Goal: Task Accomplishment & Management: Use online tool/utility

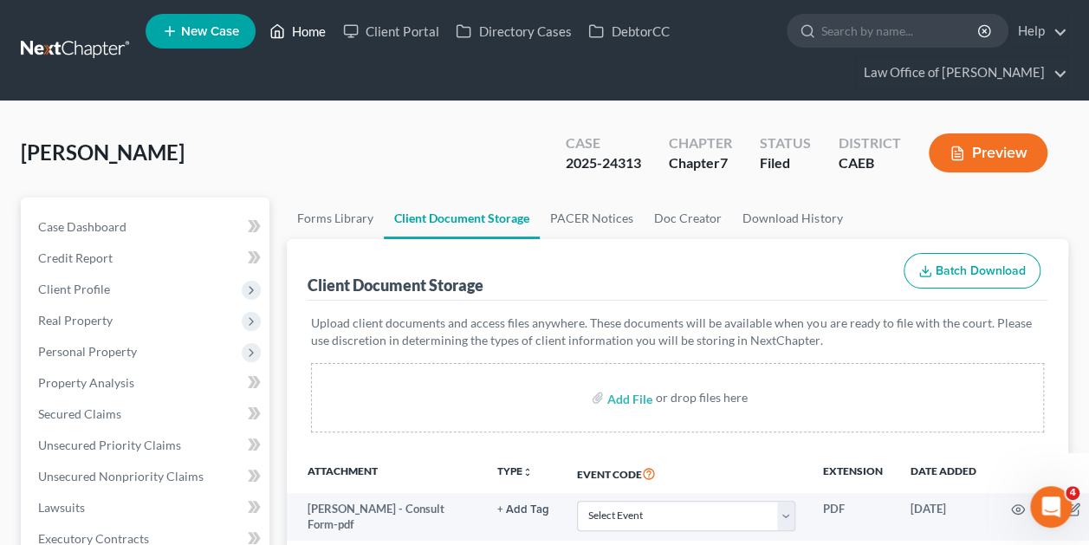
click at [301, 21] on link "Home" at bounding box center [298, 31] width 74 height 31
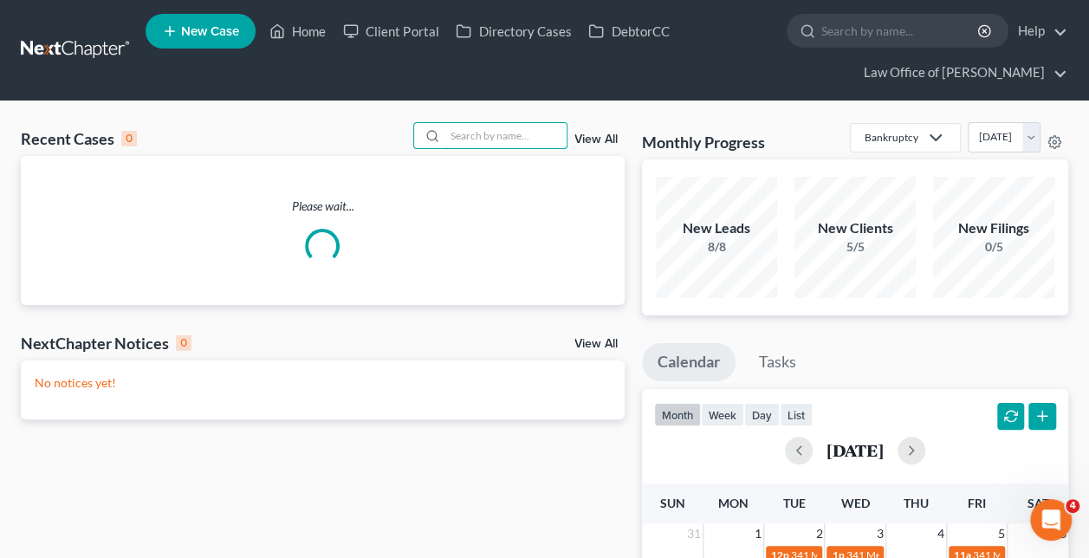
click at [500, 137] on input "search" at bounding box center [505, 135] width 121 height 25
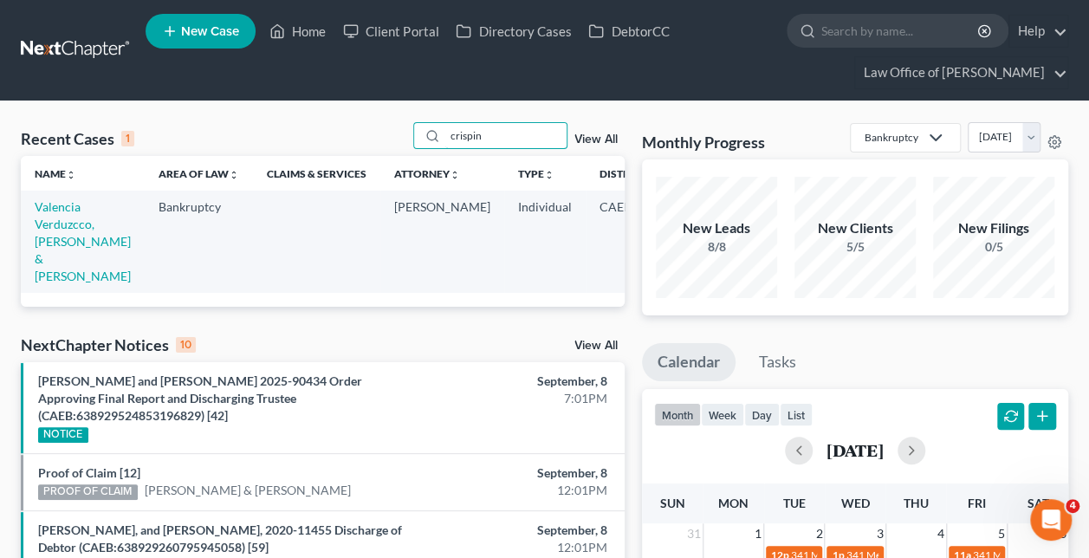
type input "crispin"
click at [54, 225] on link "Valencia Verduzcco, [PERSON_NAME] & [PERSON_NAME]" at bounding box center [83, 241] width 96 height 84
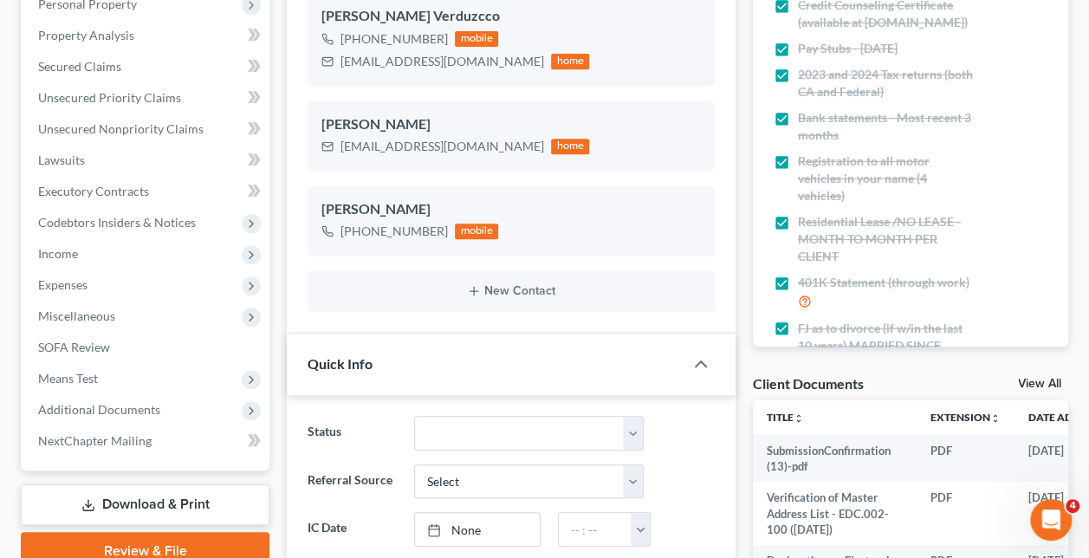
scroll to position [606, 0]
click at [113, 411] on span "Additional Documents" at bounding box center [99, 408] width 122 height 15
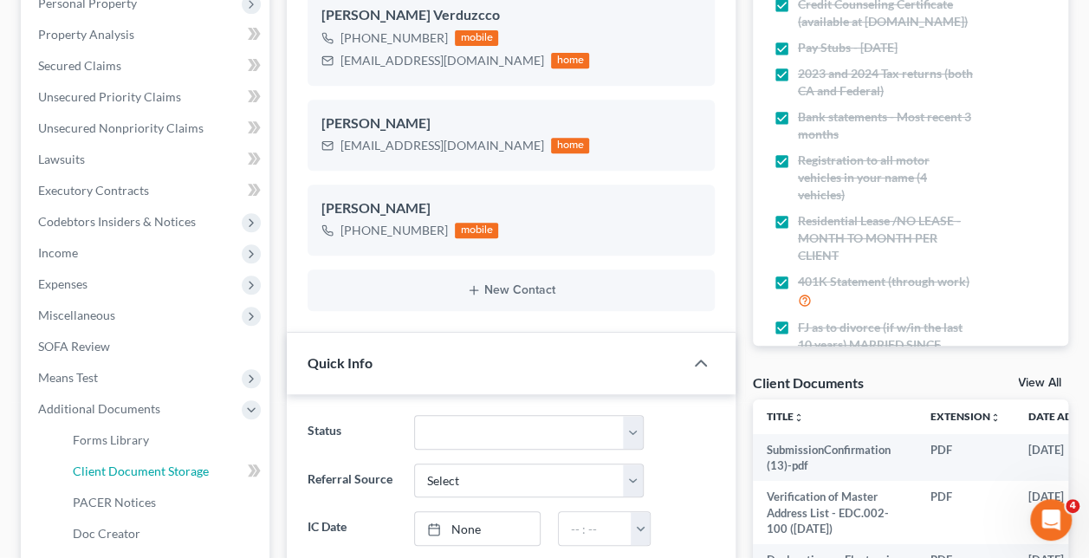
click at [187, 473] on span "Client Document Storage" at bounding box center [141, 470] width 136 height 15
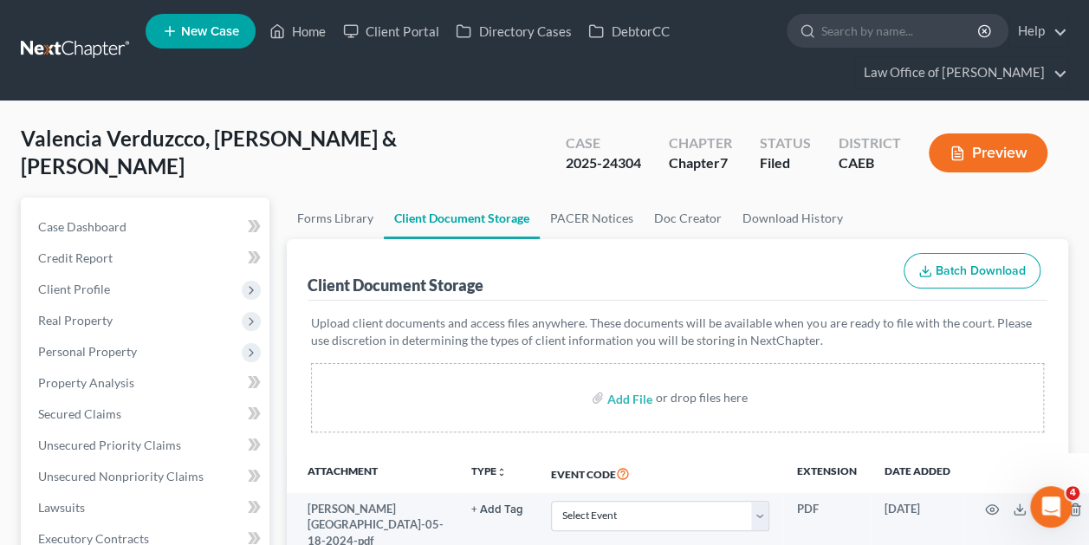
drag, startPoint x: 323, startPoint y: 121, endPoint x: 262, endPoint y: 16, distance: 121.8
click at [323, 122] on div "Valencia Verduzcco, Crispin & [PERSON_NAME] Upgraded Case 2025-24304 Chapter Ch…" at bounding box center [544, 159] width 1047 height 75
click at [296, 29] on link "Home" at bounding box center [298, 31] width 74 height 31
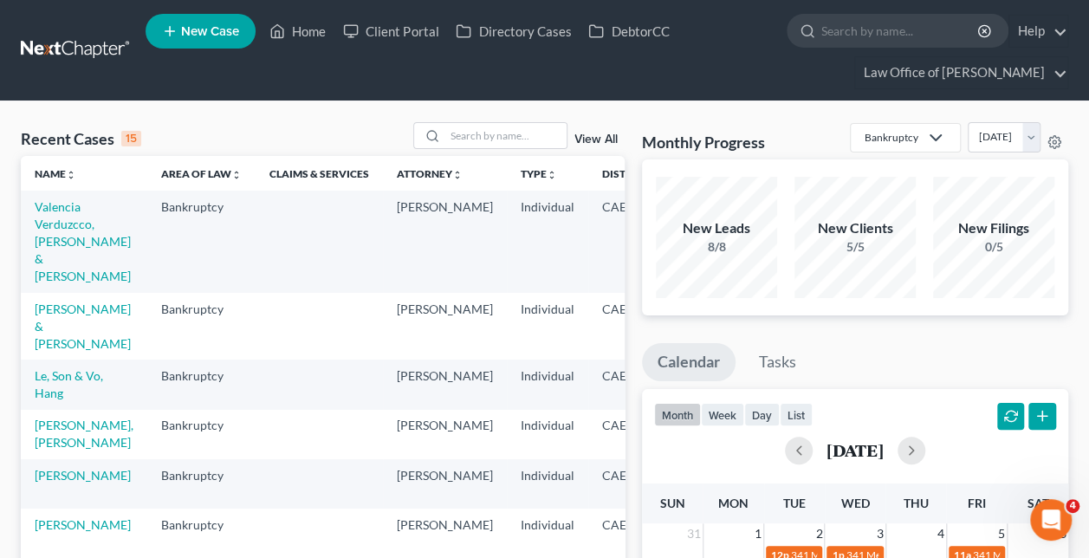
click at [503, 138] on input "search" at bounding box center [505, 135] width 121 height 25
paste input "[PERSON_NAME] -"
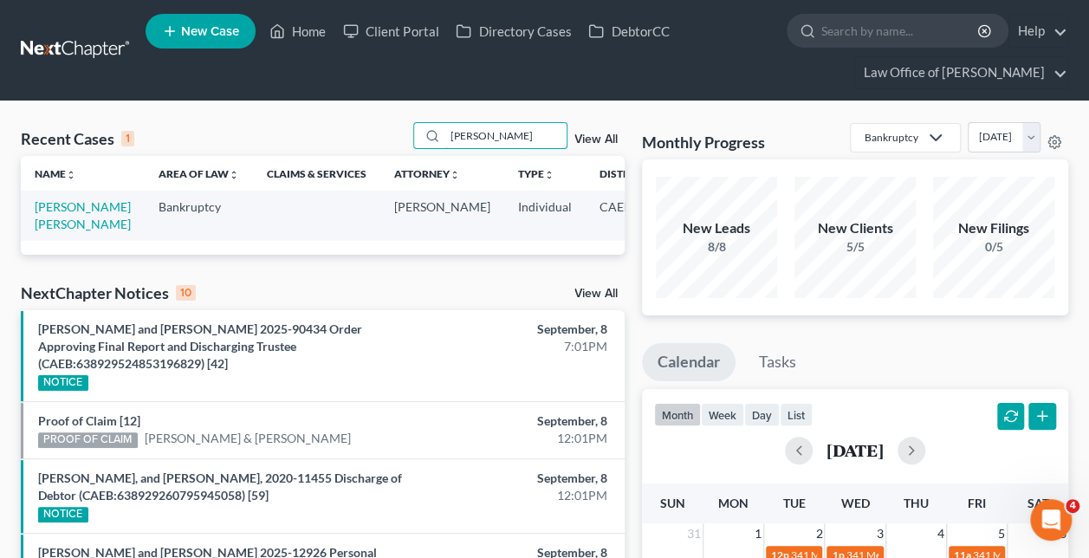
type input "[PERSON_NAME]"
click at [44, 231] on link "[PERSON_NAME] [PERSON_NAME]" at bounding box center [83, 215] width 96 height 32
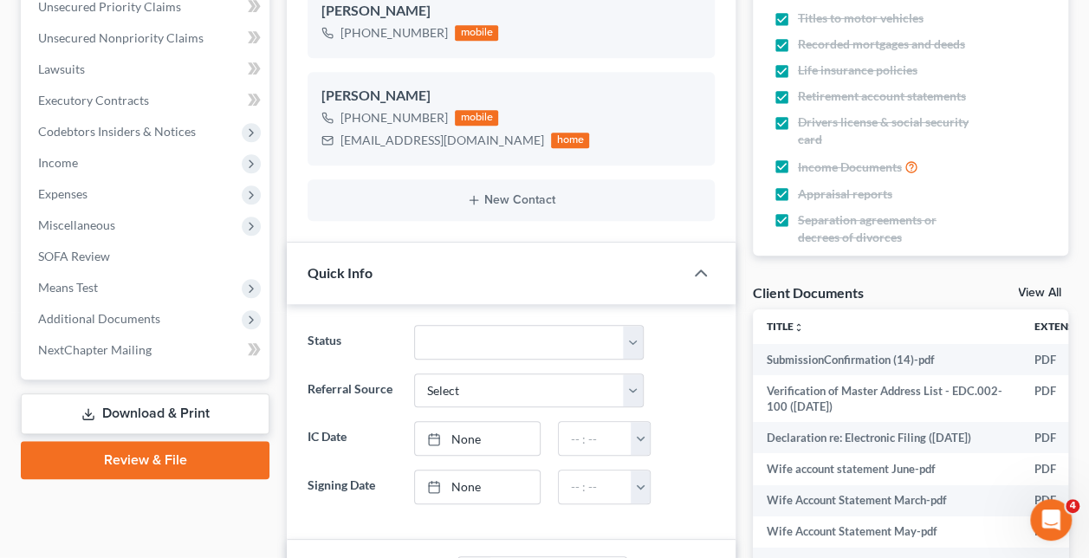
scroll to position [2995, 0]
click at [94, 314] on span "Additional Documents" at bounding box center [99, 318] width 122 height 15
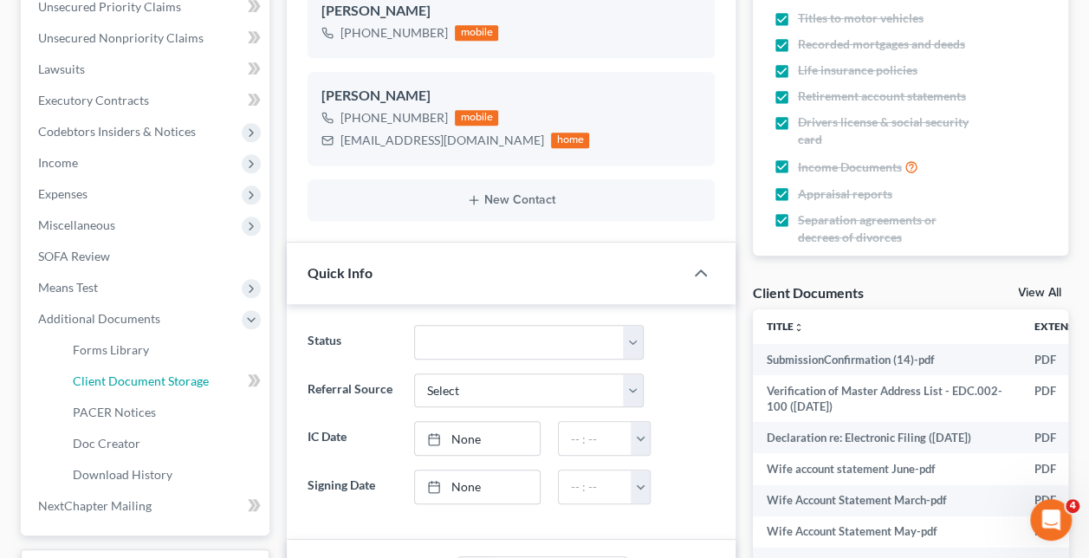
click at [165, 386] on span "Client Document Storage" at bounding box center [141, 380] width 136 height 15
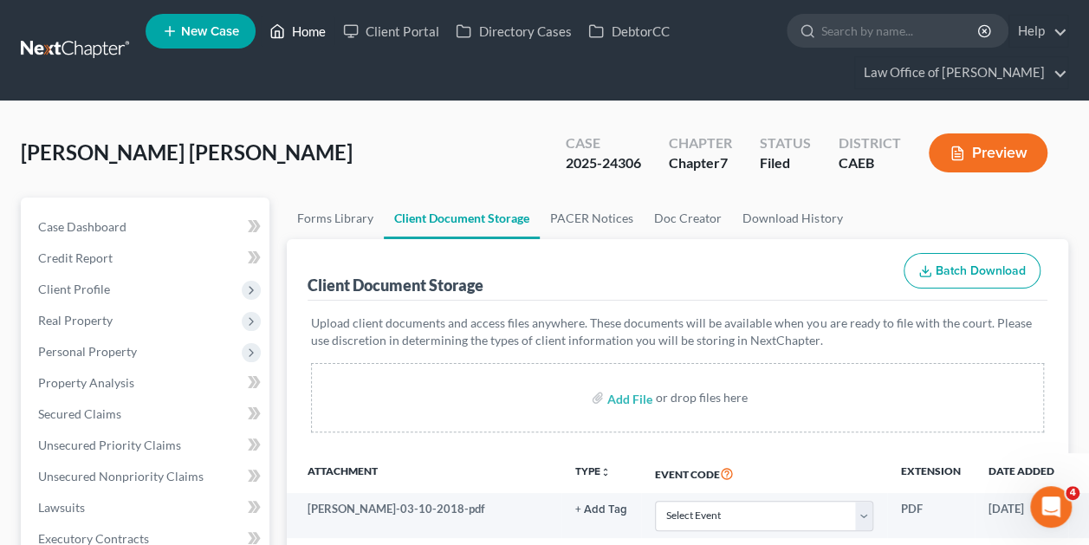
click at [295, 30] on link "Home" at bounding box center [298, 31] width 74 height 31
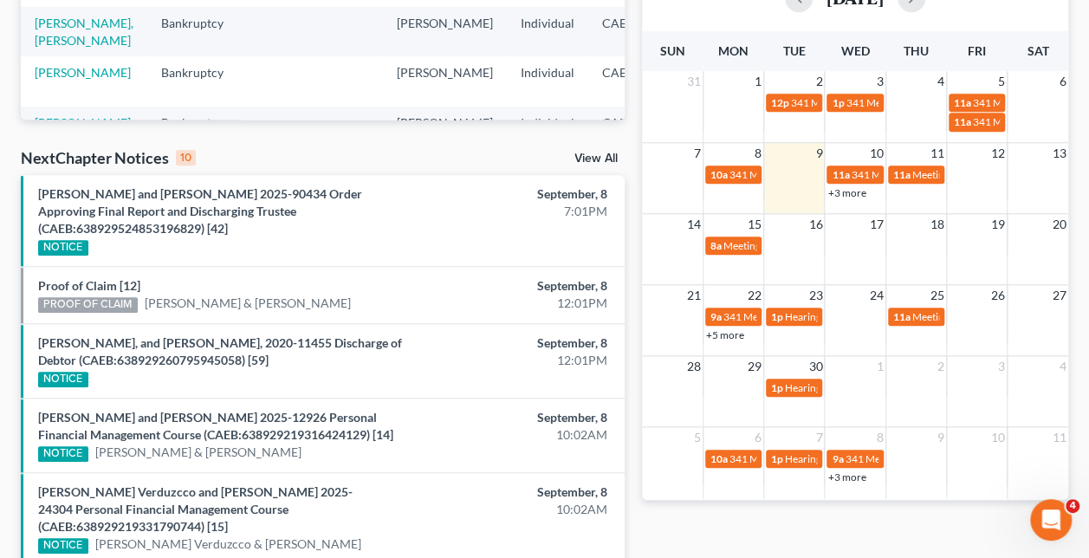
scroll to position [453, 0]
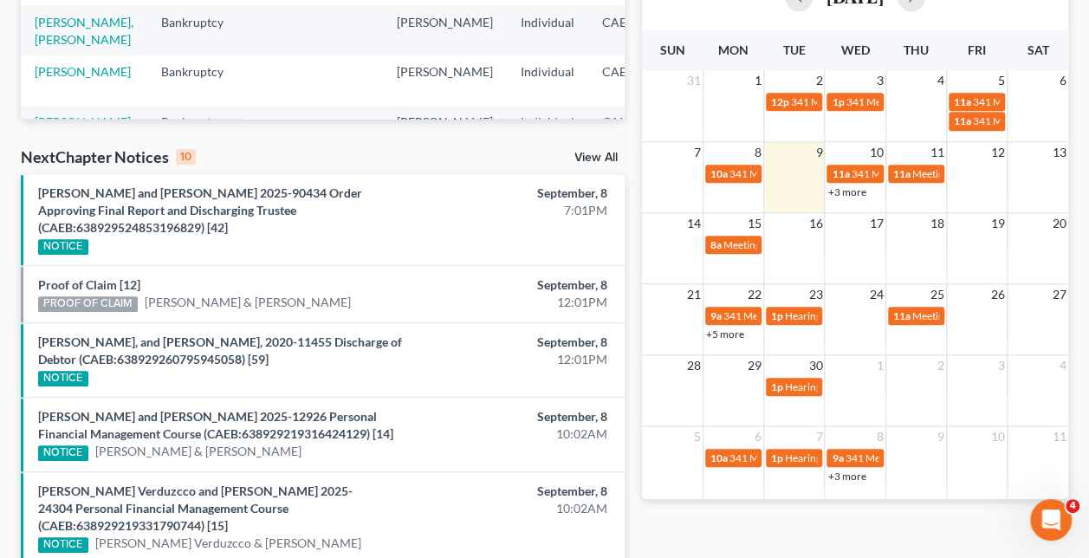
click at [726, 452] on span "10a" at bounding box center [718, 457] width 17 height 13
select select "Days"
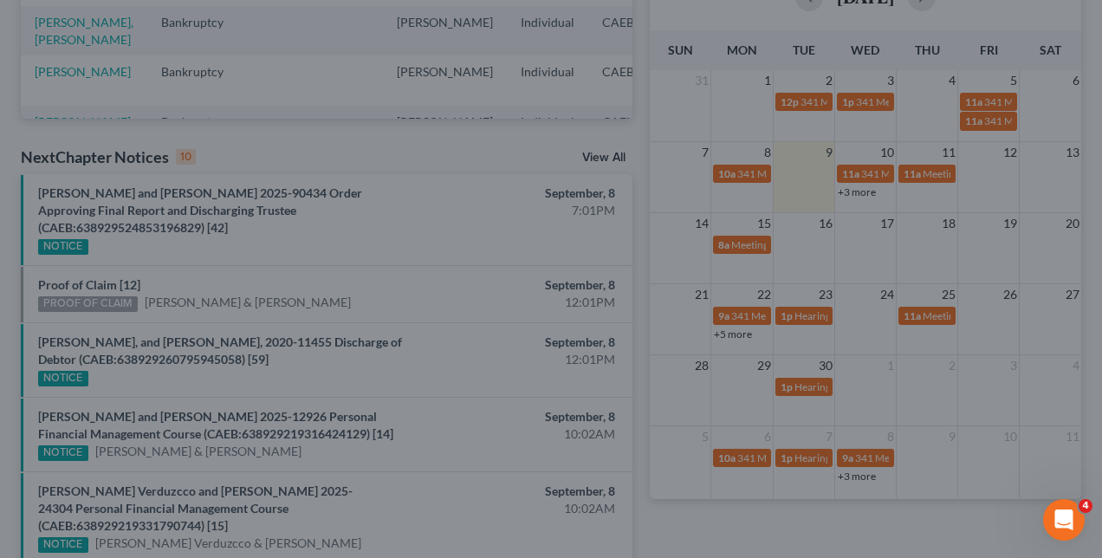
click at [806, 338] on div "Edit Event × Event Title * 341 Meeting for [PERSON_NAME] & [PERSON_NAME] Date […" at bounding box center [551, 279] width 1102 height 558
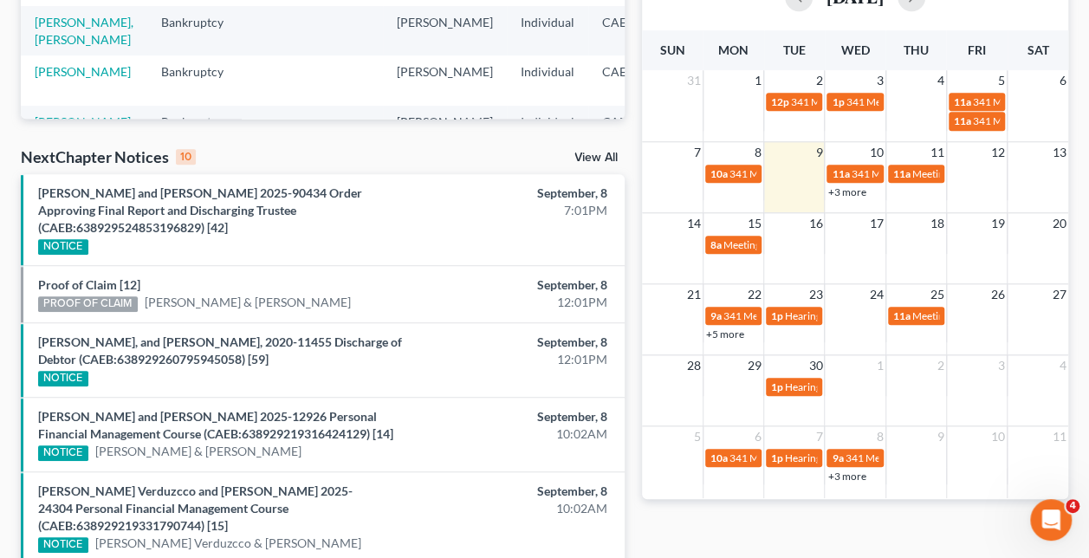
click at [797, 456] on span "Hearing for [PERSON_NAME] & [PERSON_NAME]" at bounding box center [898, 457] width 227 height 13
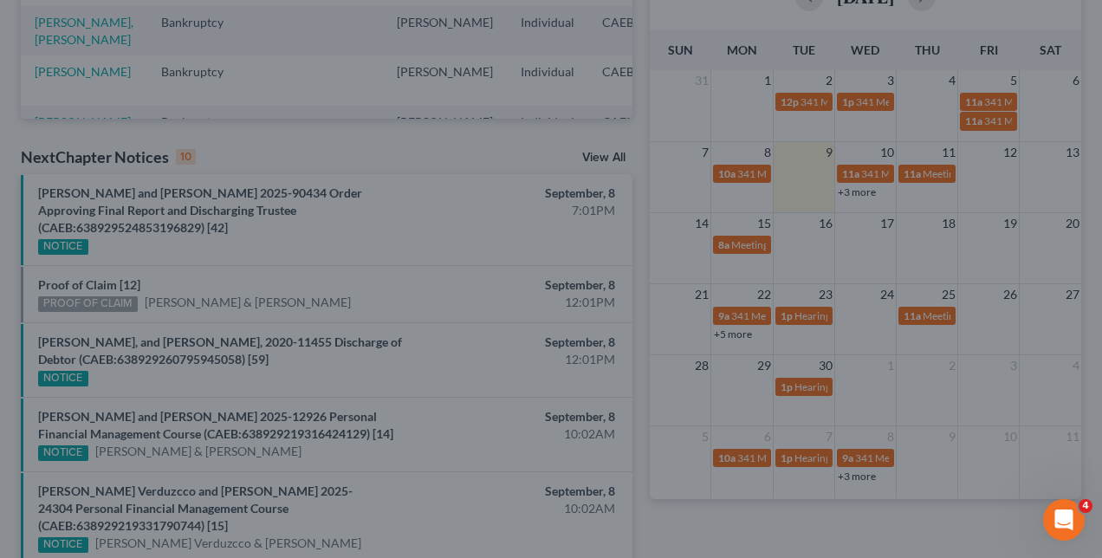
click at [940, 450] on div "Edit Event × Event Title * Hearing for [PERSON_NAME] & [PERSON_NAME] Date [DATE…" at bounding box center [551, 279] width 1102 height 558
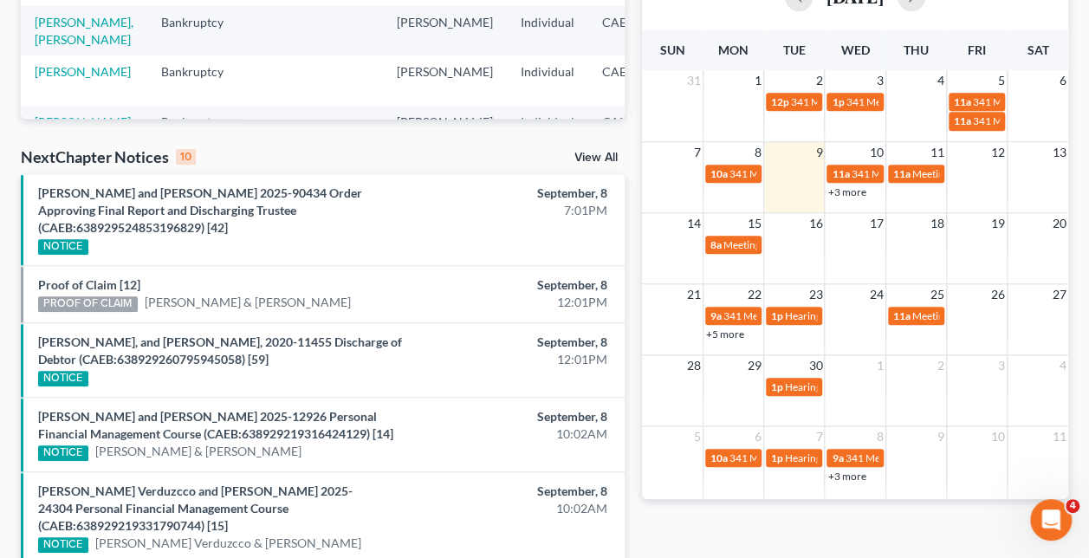
click at [849, 471] on link "+3 more" at bounding box center [846, 475] width 38 height 13
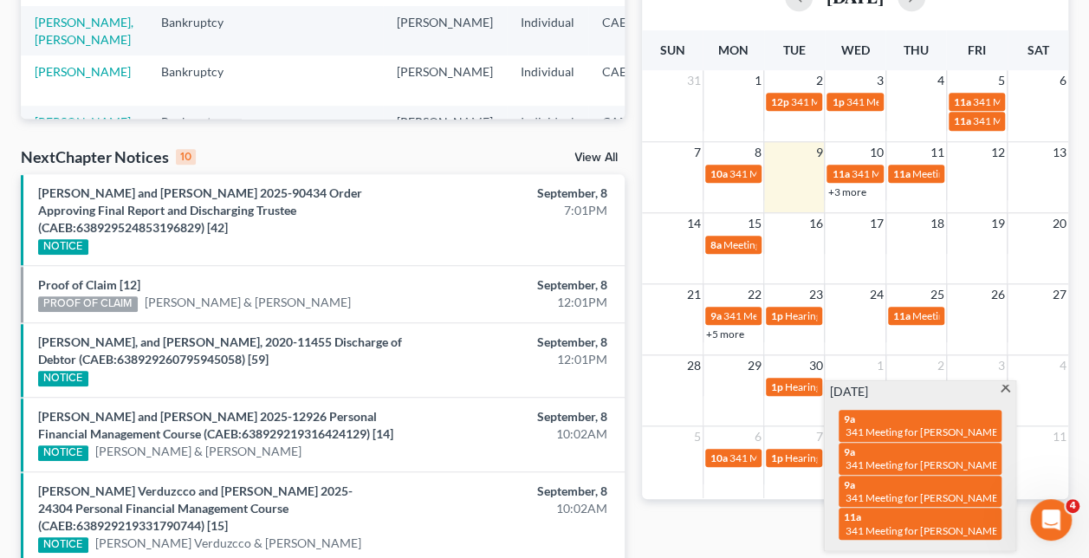
click at [951, 429] on span "341 Meeting for [PERSON_NAME] & [PERSON_NAME]" at bounding box center [969, 431] width 248 height 13
select select "Days"
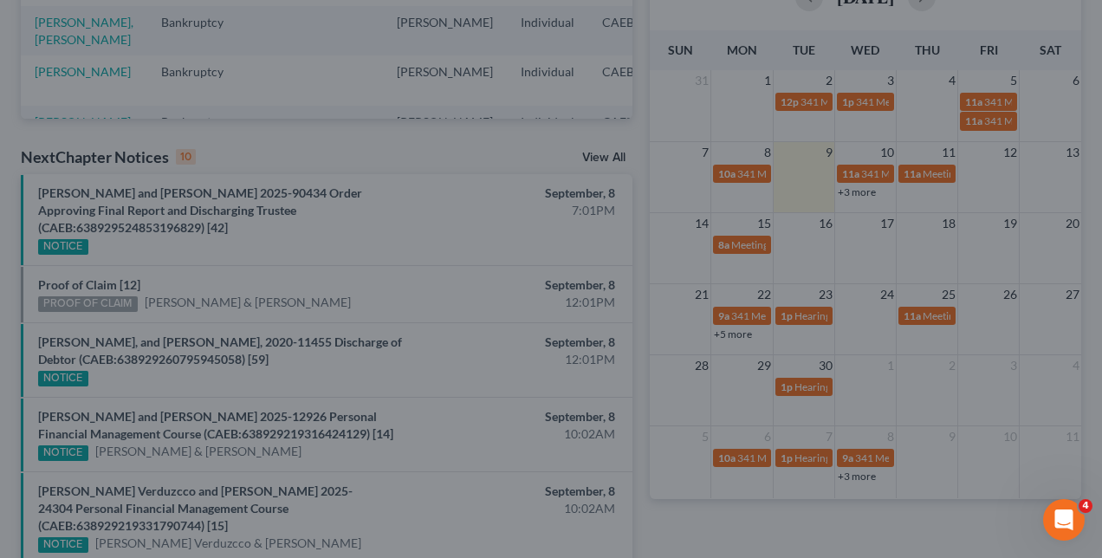
click at [884, 341] on div "Edit Event × Event Title * 341 Meeting for [PERSON_NAME] & [PERSON_NAME] Date […" at bounding box center [551, 279] width 1102 height 558
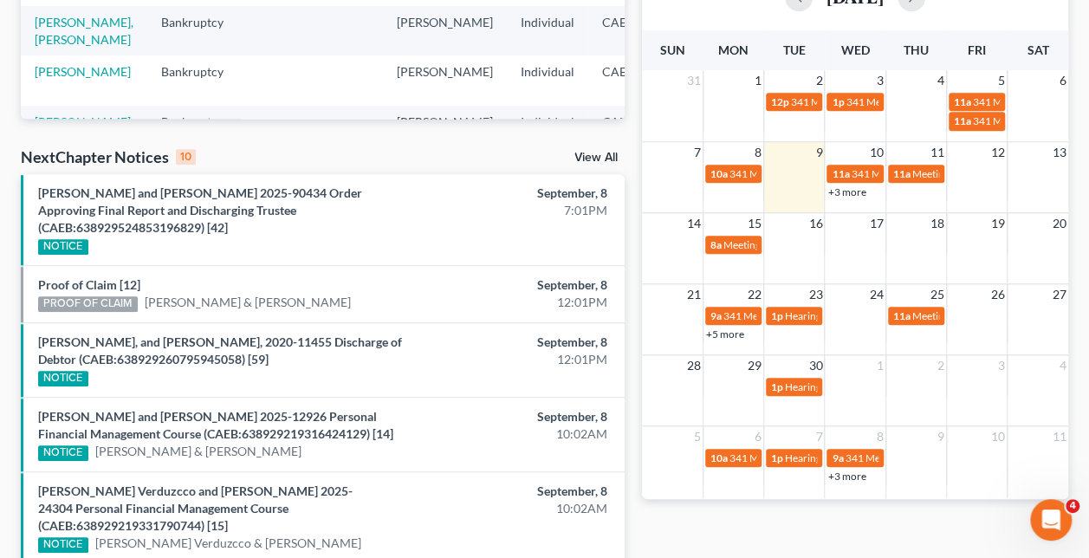
click at [838, 473] on link "+3 more" at bounding box center [846, 475] width 38 height 13
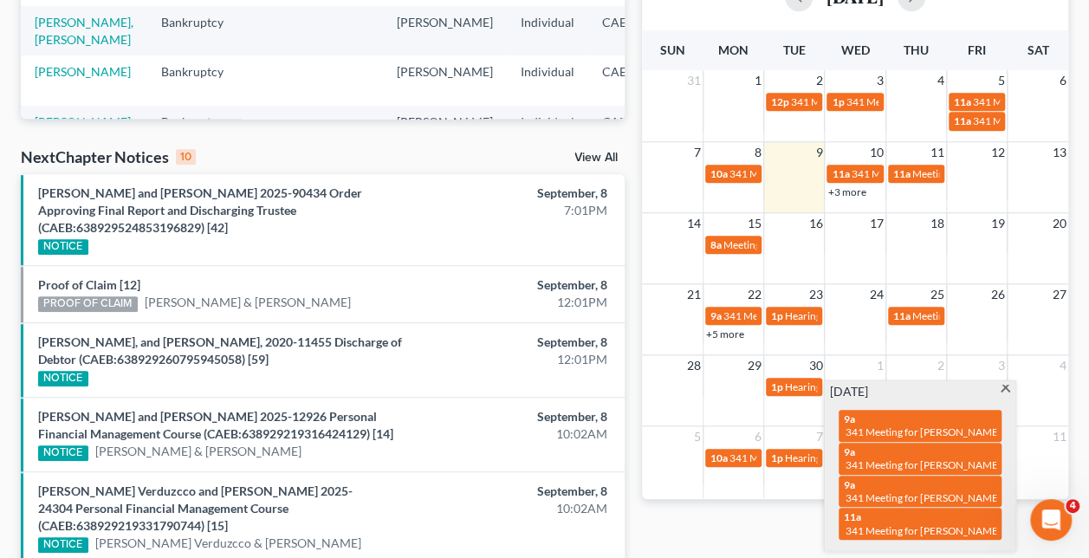
click at [898, 458] on span "341 Meeting for [PERSON_NAME]" at bounding box center [923, 464] width 156 height 13
select select "Days"
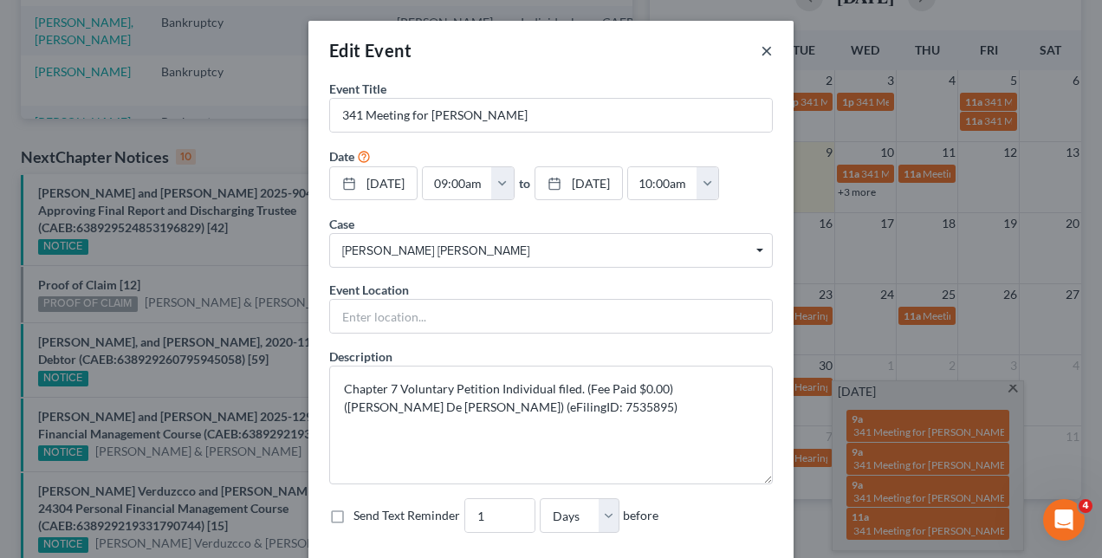
click at [761, 52] on button "×" at bounding box center [767, 50] width 12 height 21
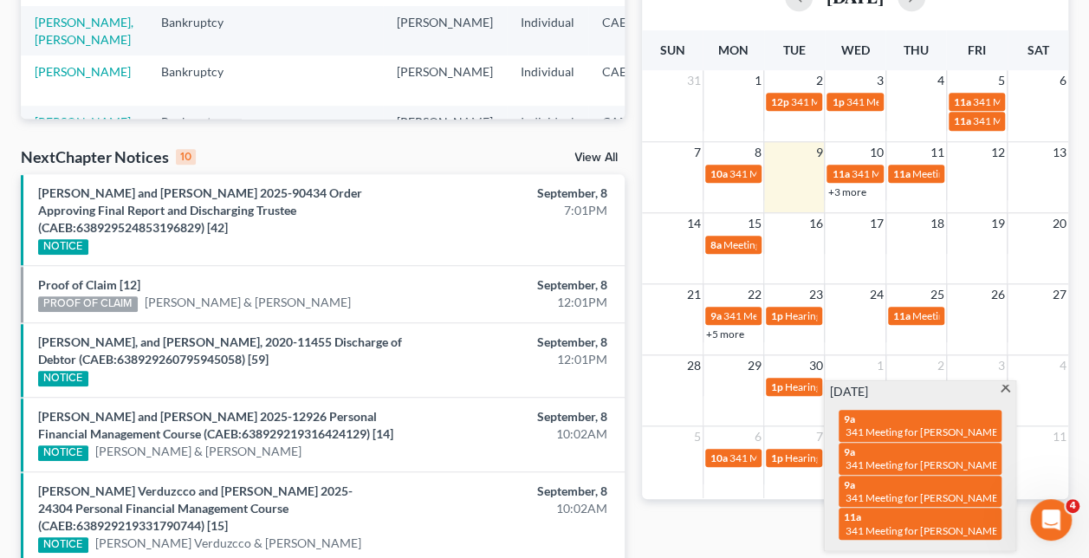
click at [929, 492] on span "341 Meeting for [PERSON_NAME]" at bounding box center [923, 497] width 156 height 13
select select "Days"
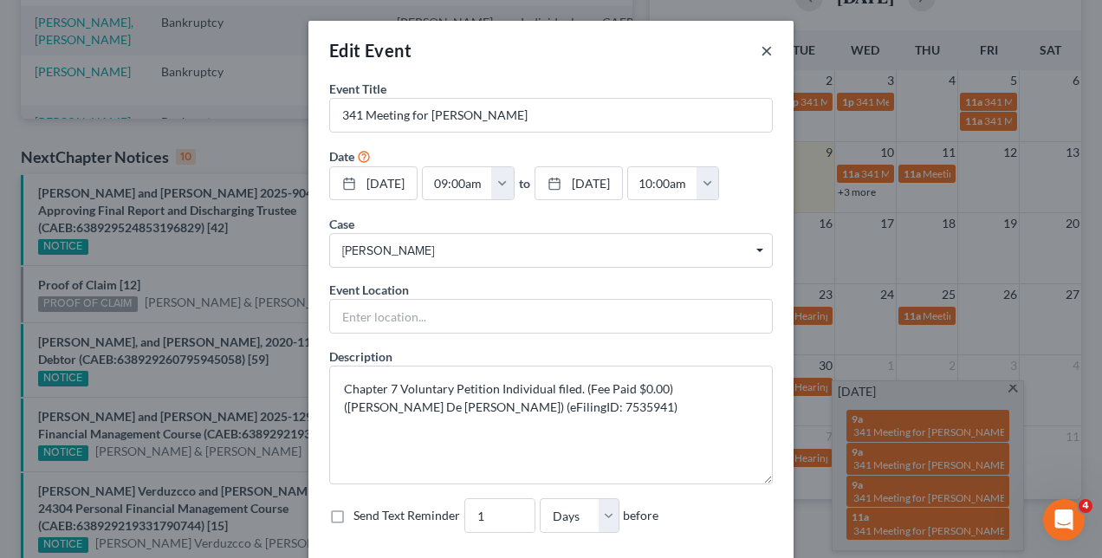
click at [761, 52] on button "×" at bounding box center [767, 50] width 12 height 21
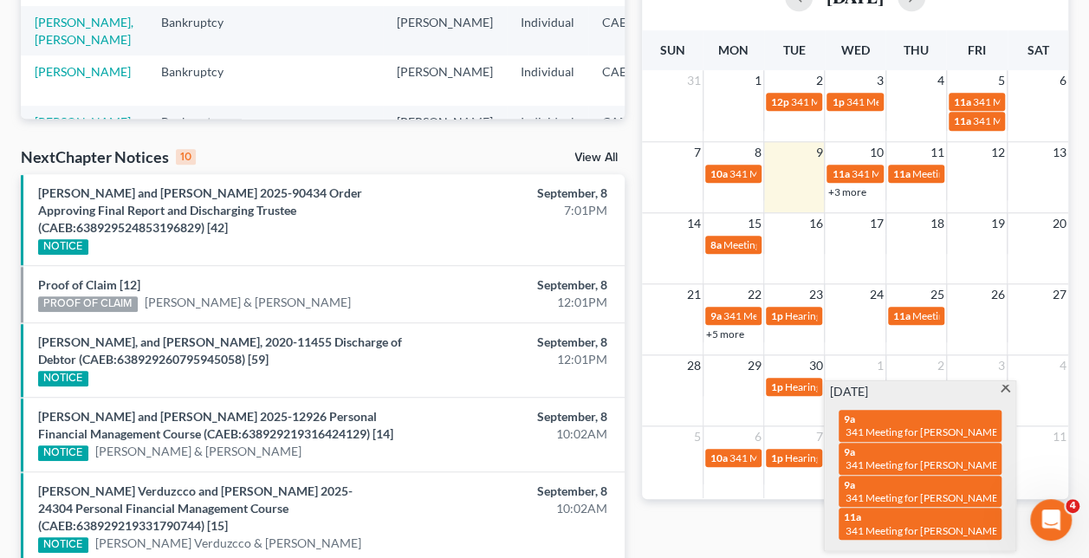
click at [894, 528] on span "341 Meeting for [PERSON_NAME]" at bounding box center [923, 530] width 156 height 13
select select "Days"
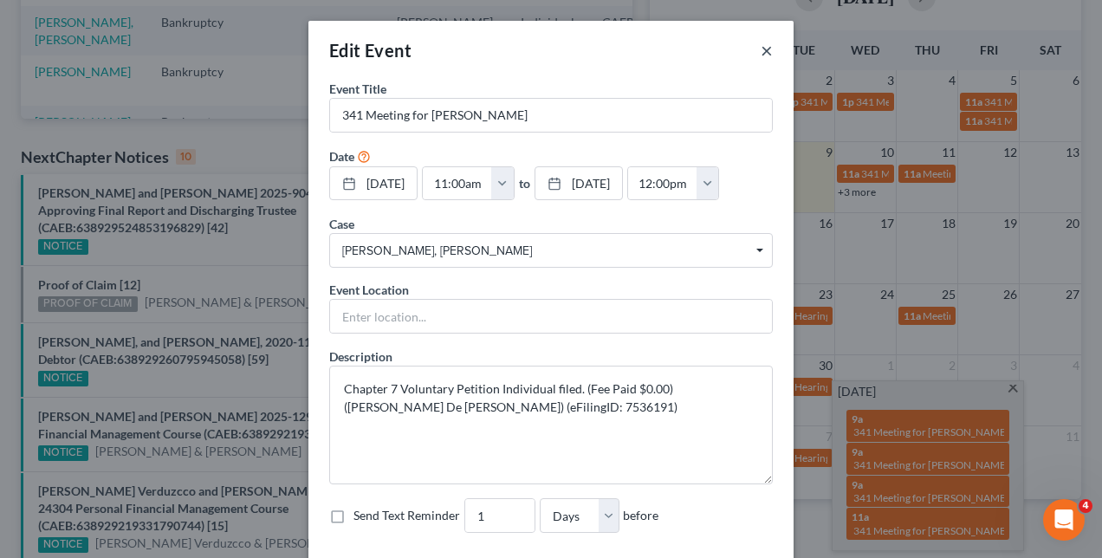
click at [761, 57] on button "×" at bounding box center [767, 50] width 12 height 21
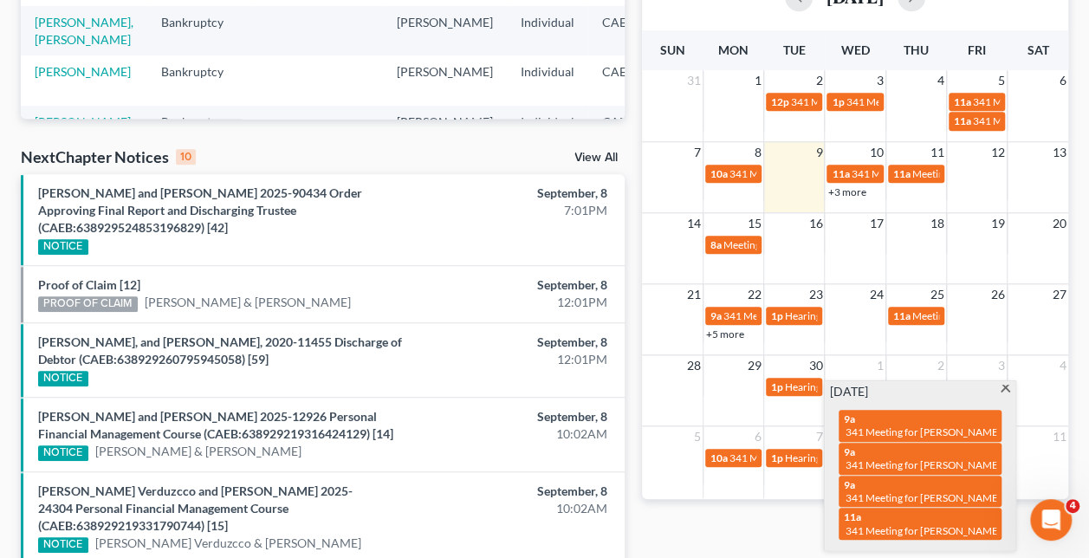
click at [1000, 386] on span at bounding box center [1005, 390] width 13 height 11
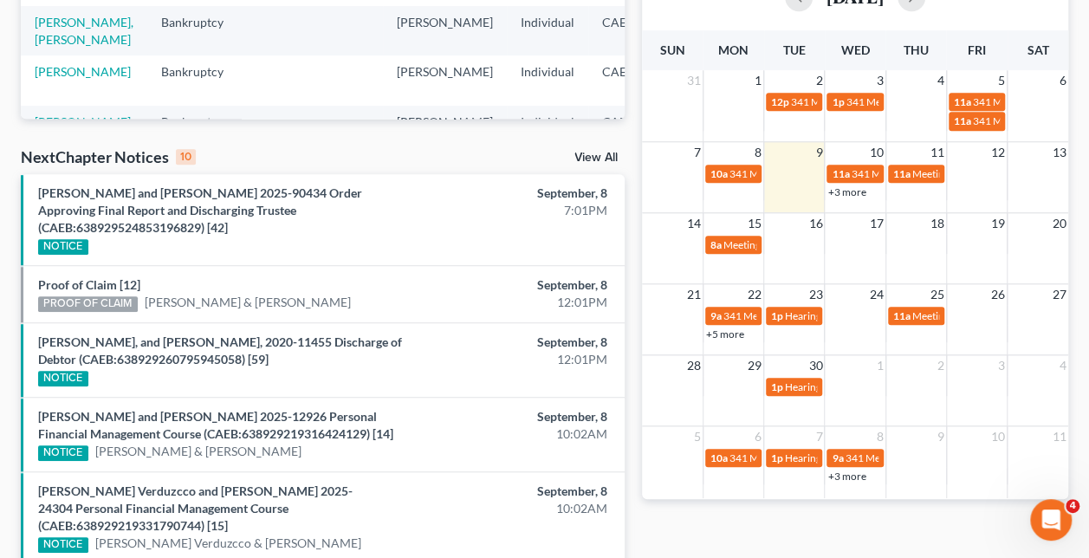
scroll to position [404, 0]
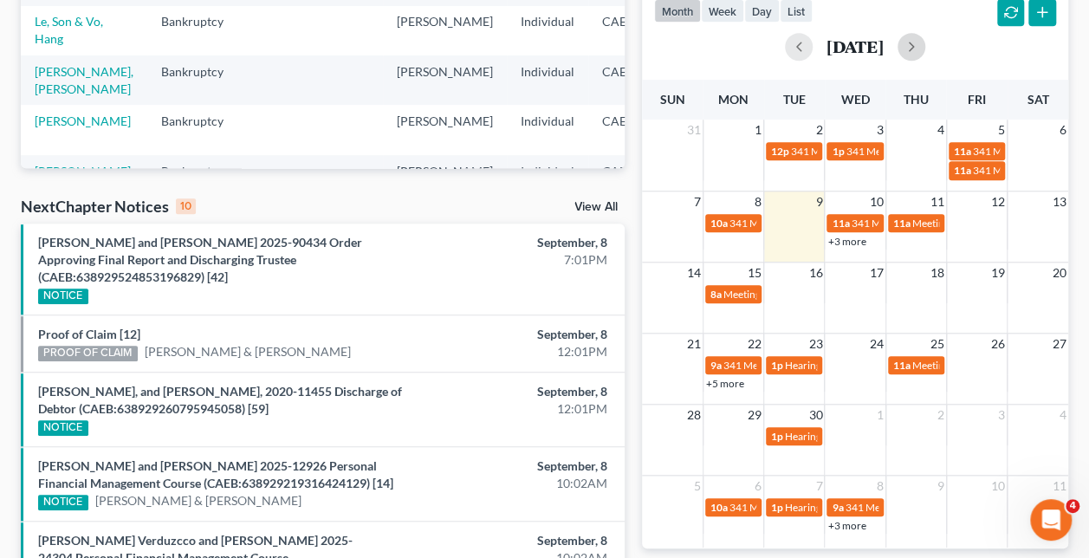
click at [925, 39] on button "button" at bounding box center [911, 47] width 28 height 28
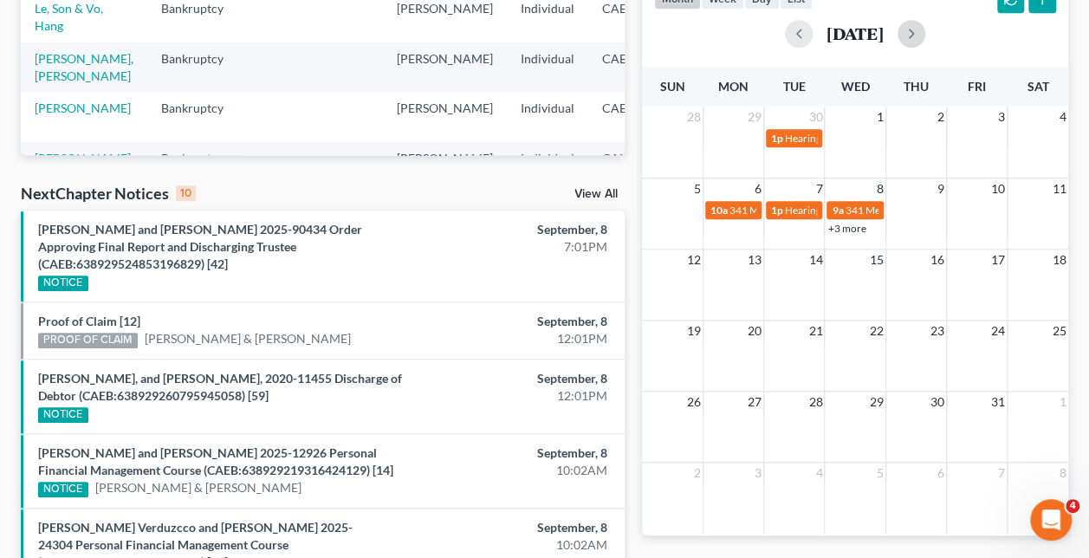
scroll to position [393, 0]
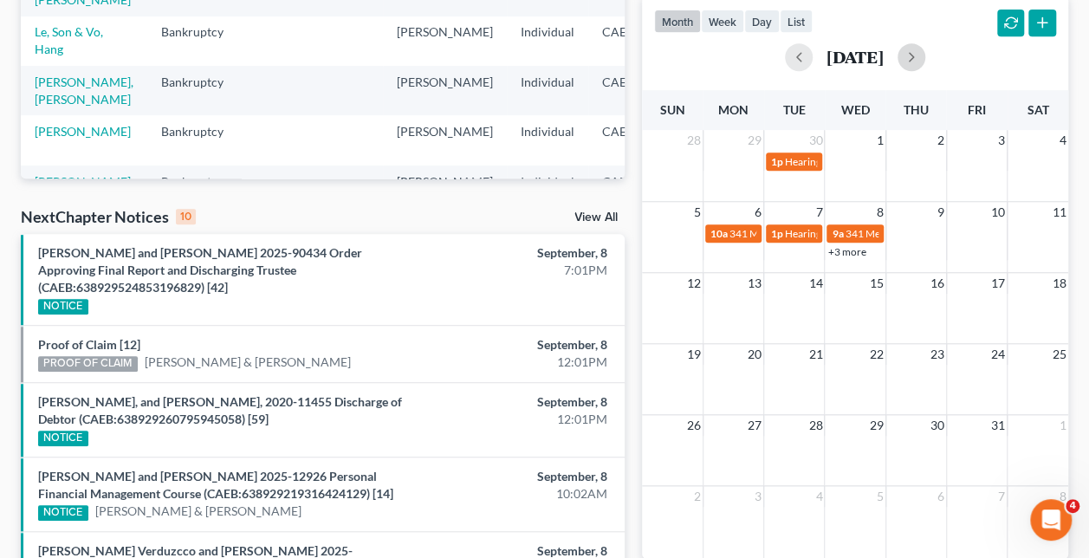
click at [925, 64] on button "button" at bounding box center [911, 57] width 28 height 28
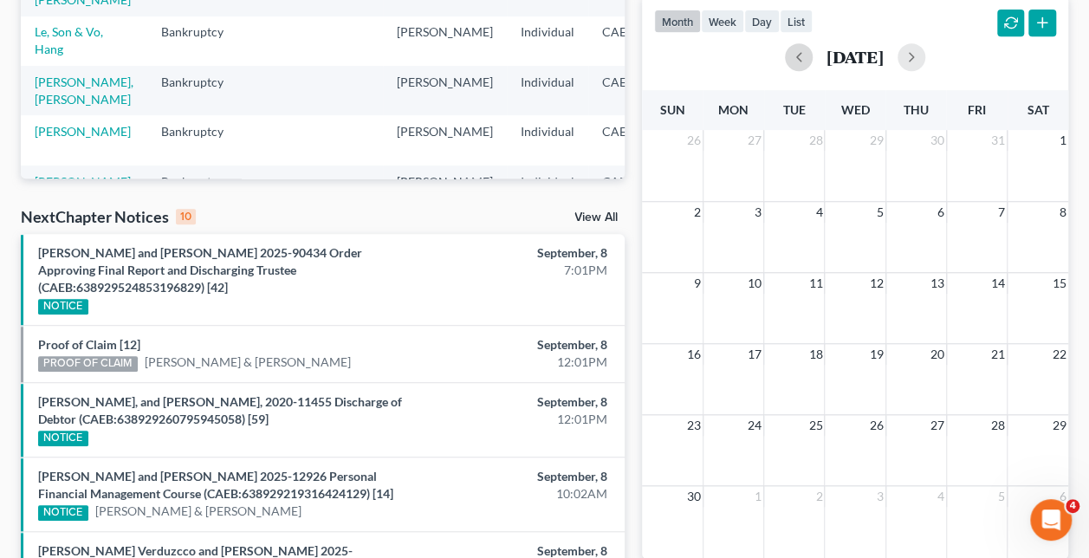
click at [785, 54] on button "button" at bounding box center [799, 57] width 28 height 28
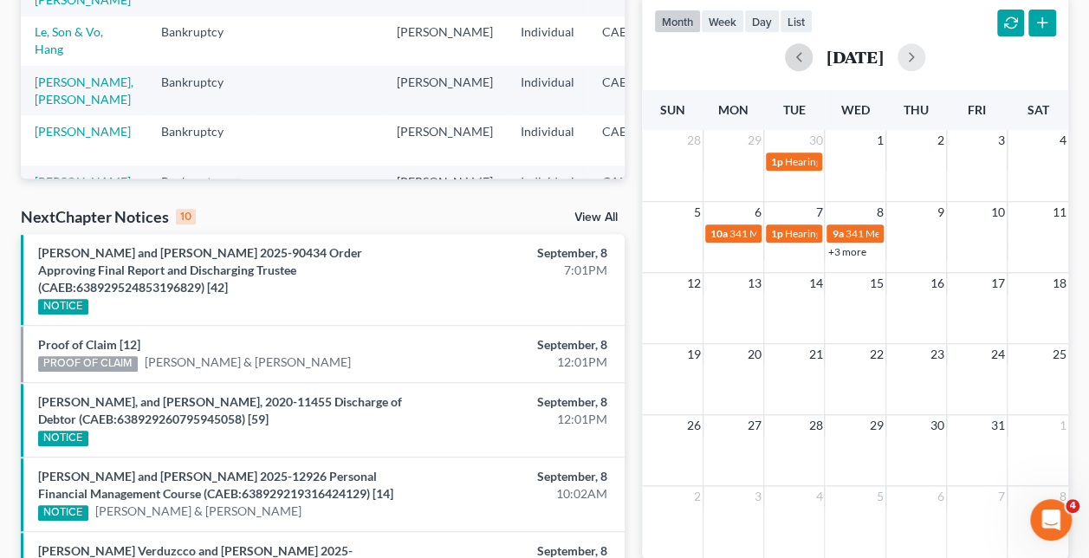
click at [785, 56] on button "button" at bounding box center [799, 57] width 28 height 28
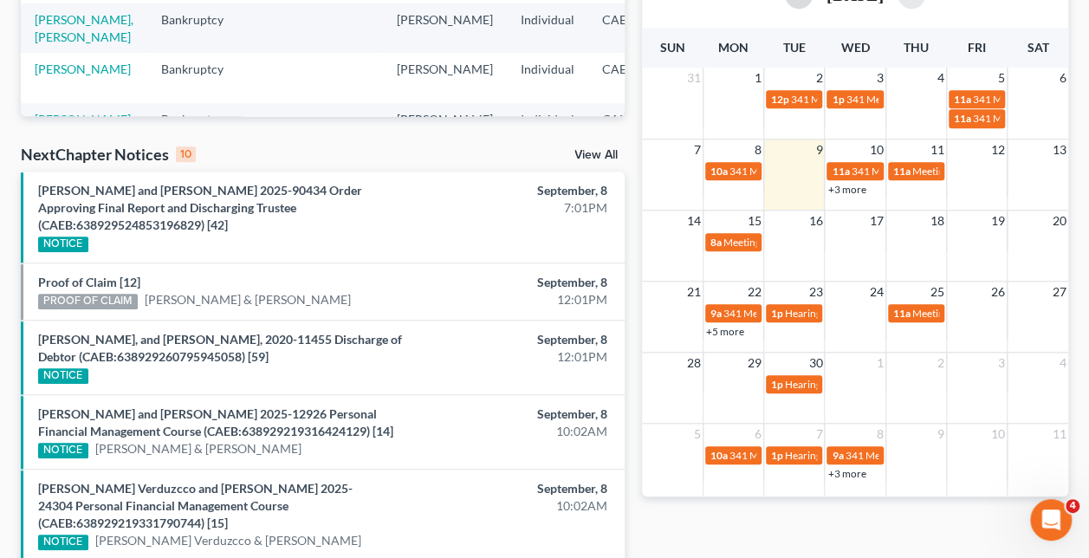
scroll to position [0, 0]
